Goal: Task Accomplishment & Management: Manage account settings

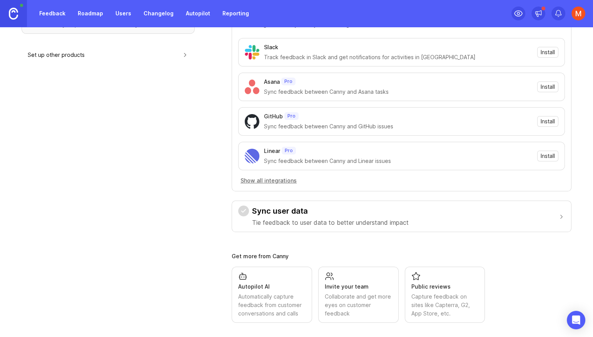
scroll to position [90, 0]
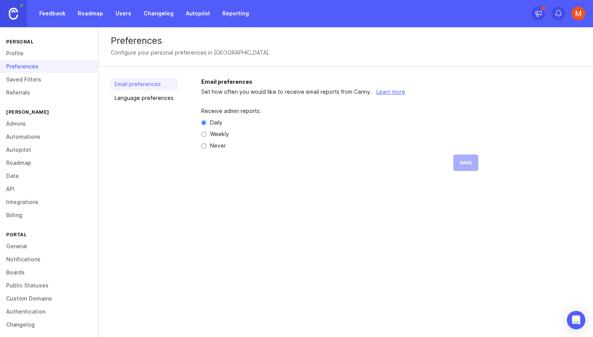
click at [211, 133] on label "Weekly" at bounding box center [219, 134] width 19 height 5
click at [206, 133] on input "Weekly" at bounding box center [203, 134] width 5 height 5
radio input "true"
click at [459, 164] on span "Save" at bounding box center [465, 163] width 13 height 6
